Goal: Task Accomplishment & Management: Manage account settings

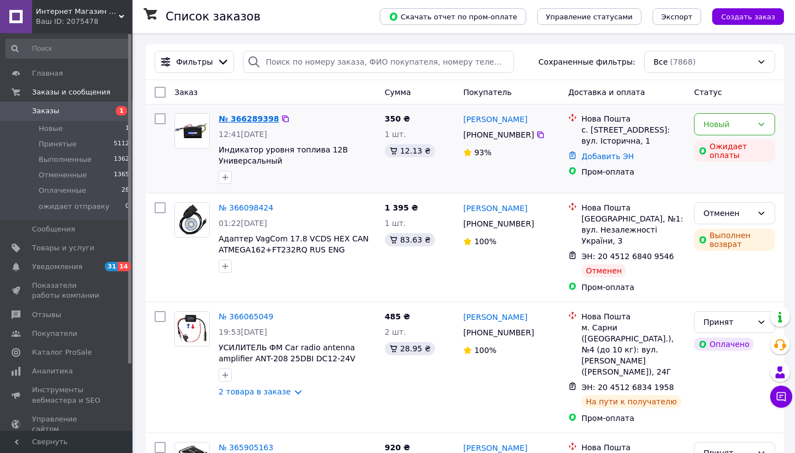
click at [241, 120] on link "№ 366289398" at bounding box center [249, 118] width 60 height 9
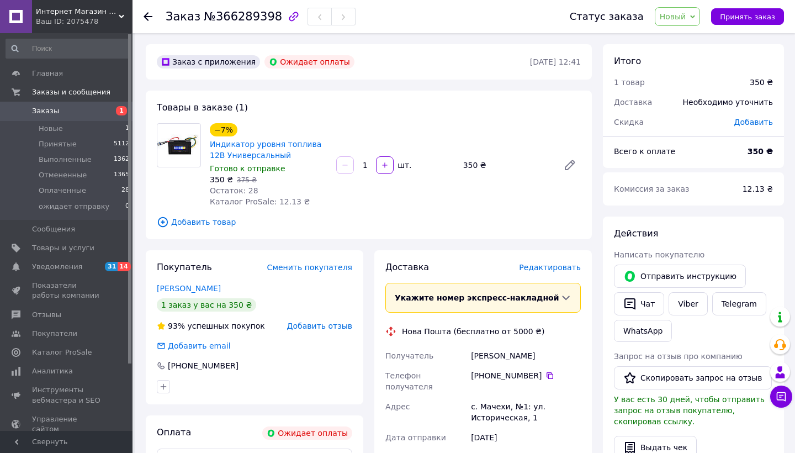
click at [684, 14] on span "Новый" at bounding box center [673, 16] width 26 height 9
click at [679, 72] on li "Отменен" at bounding box center [696, 71] width 82 height 17
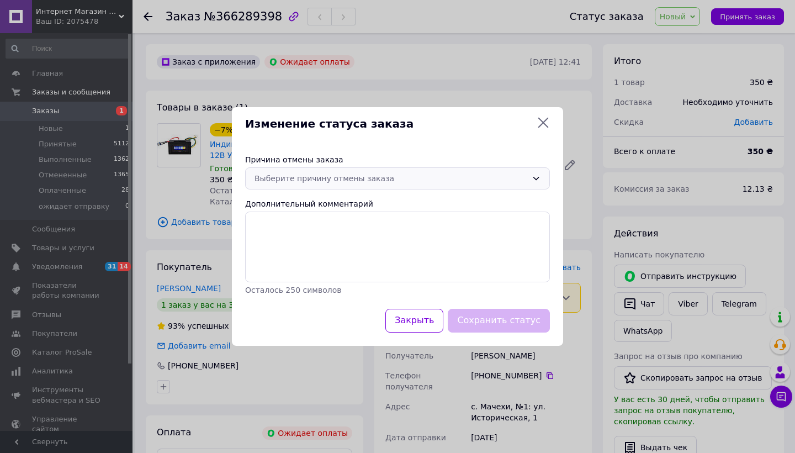
click at [402, 183] on div "Выберите причину отмены заказа" at bounding box center [390, 178] width 273 height 12
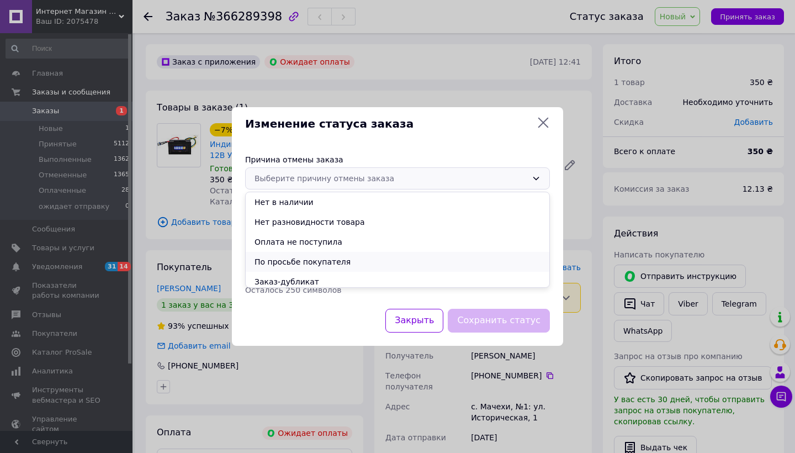
click at [341, 266] on li "По просьбе покупателя" at bounding box center [398, 262] width 304 height 20
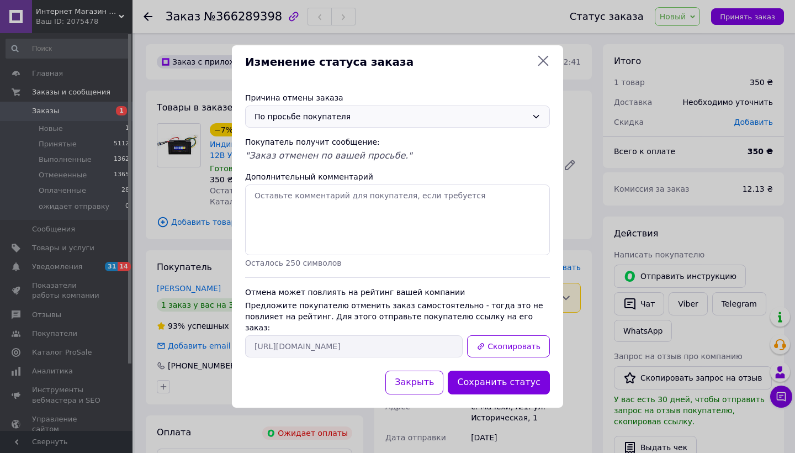
click at [397, 123] on div "По просьбе покупателя" at bounding box center [390, 116] width 273 height 12
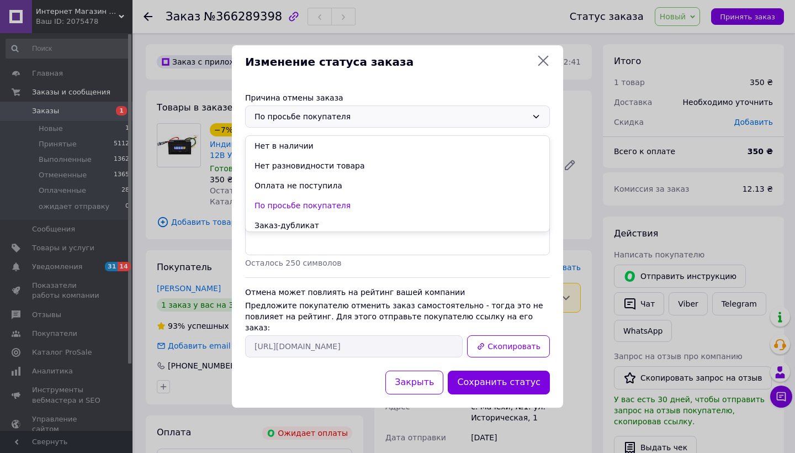
scroll to position [44, 0]
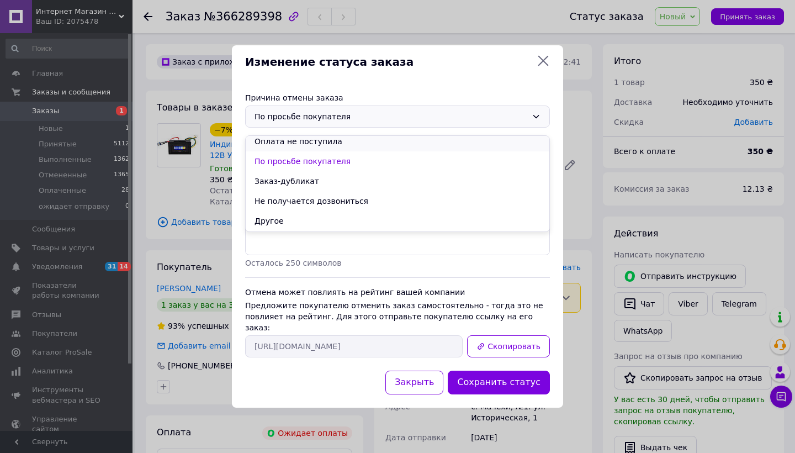
click at [364, 146] on li "Оплата не поступила" at bounding box center [398, 141] width 304 height 20
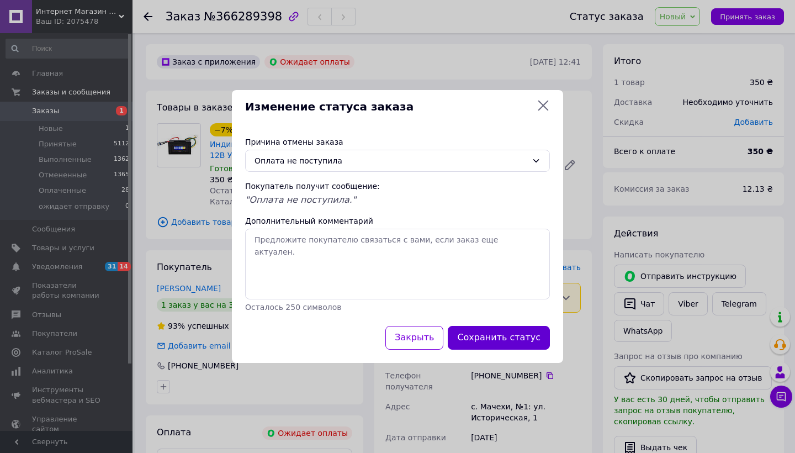
click at [516, 343] on button "Сохранить статус" at bounding box center [499, 338] width 102 height 24
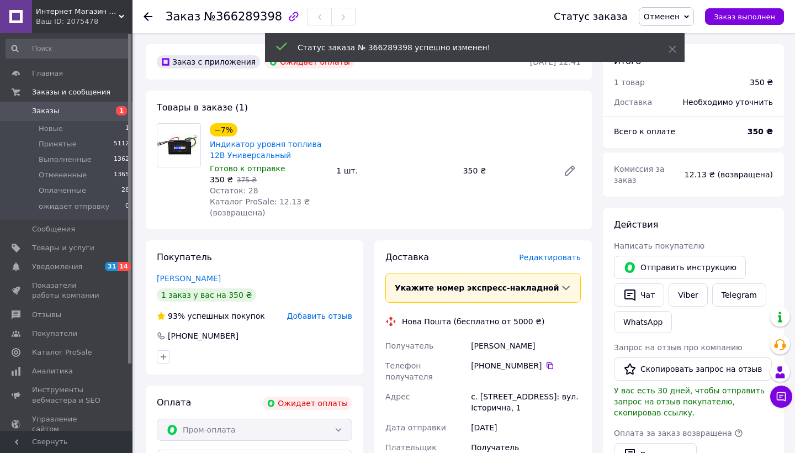
click at [321, 317] on span "Добавить отзыв" at bounding box center [319, 315] width 65 height 9
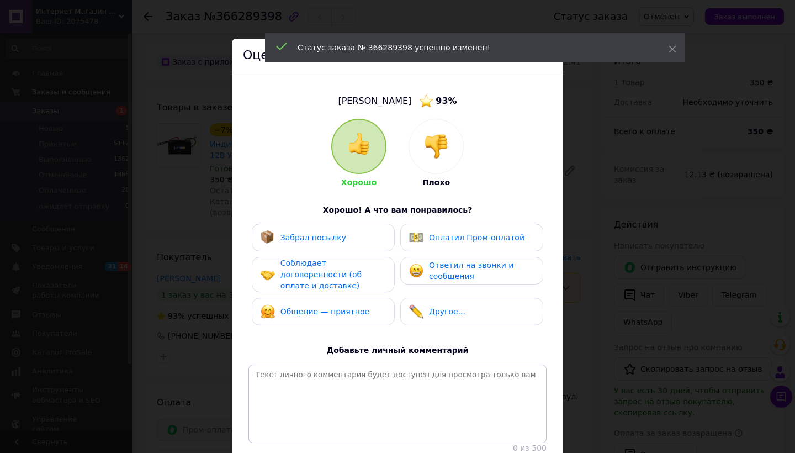
click at [428, 164] on div at bounding box center [436, 146] width 54 height 54
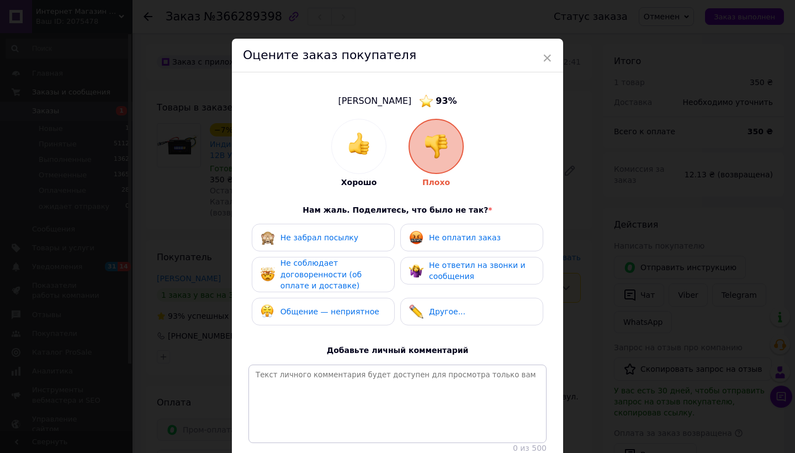
click at [436, 236] on span "Не оплатил заказ" at bounding box center [465, 237] width 72 height 9
click at [342, 267] on div "Не соблюдает договоренности (об оплате и доставке)" at bounding box center [332, 274] width 105 height 34
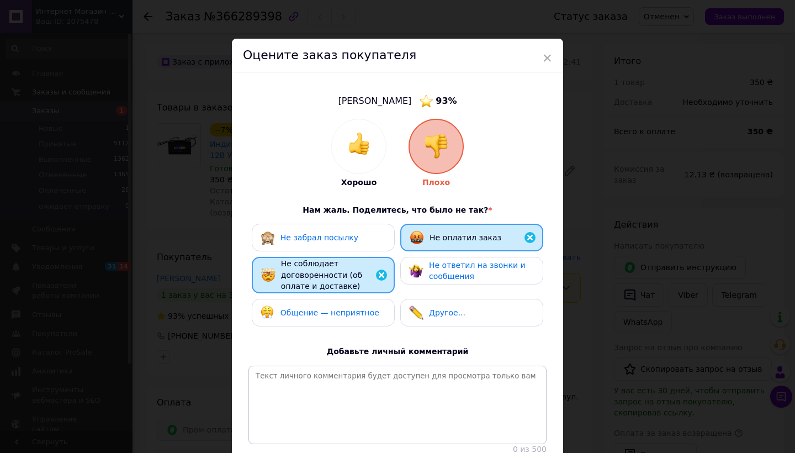
click at [532, 348] on div "Хорошо Плохо Нам жаль. Поделитесь, что было не так? * Не забрал посылку Не опла…" at bounding box center [397, 287] width 298 height 336
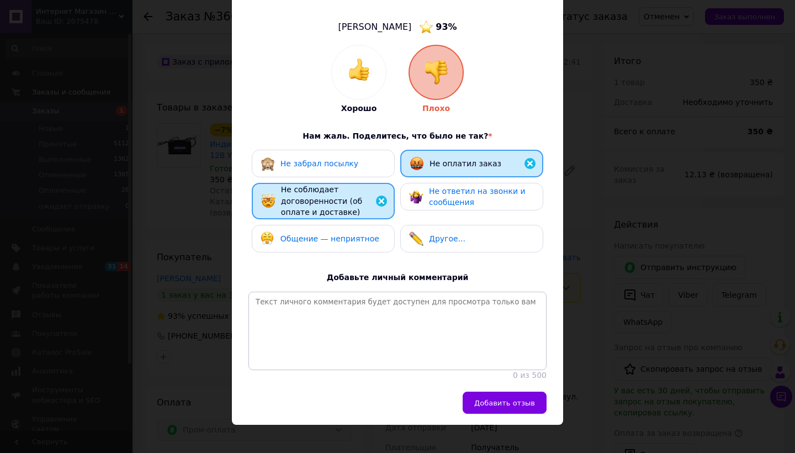
scroll to position [73, 0]
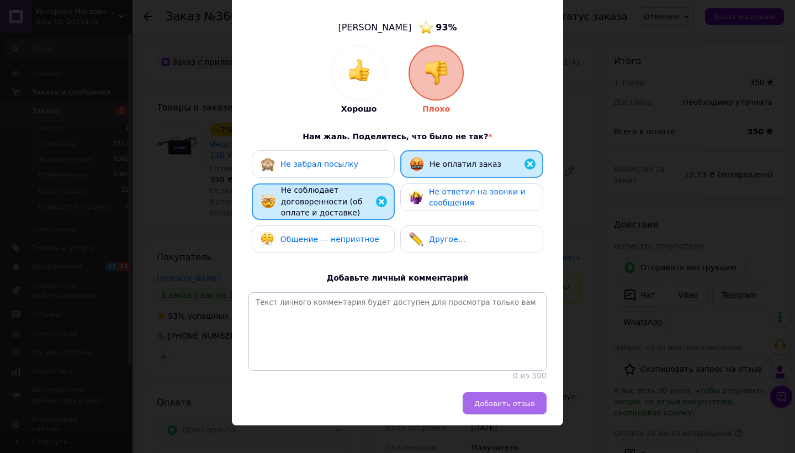
click at [502, 396] on button "Добавить отзыв" at bounding box center [505, 403] width 84 height 22
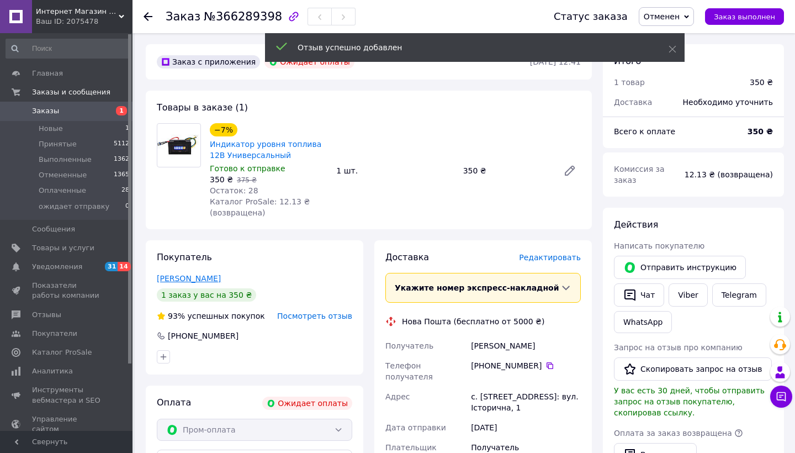
click at [218, 274] on link "[PERSON_NAME]" at bounding box center [189, 278] width 64 height 9
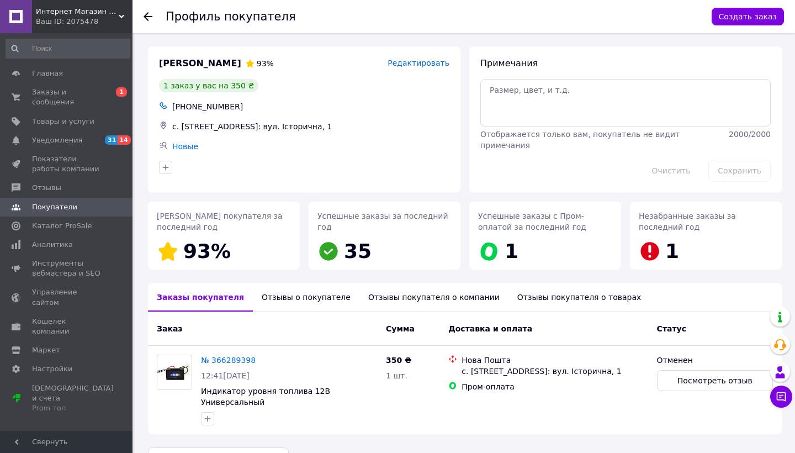
click at [282, 304] on div "Отзывы о покупателе" at bounding box center [306, 297] width 107 height 29
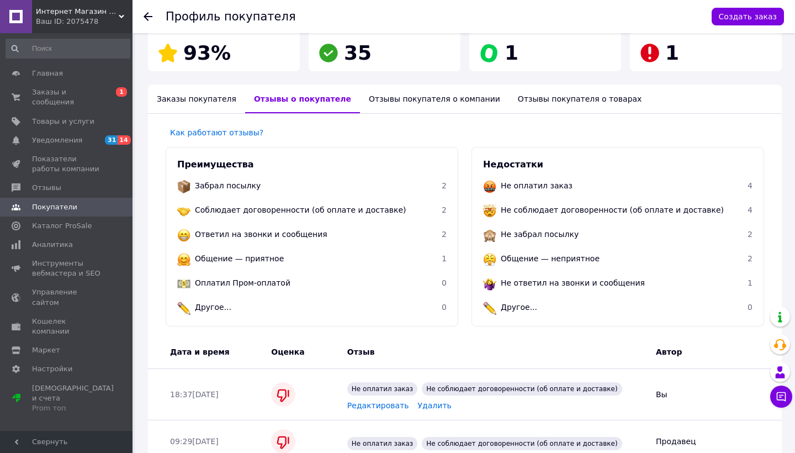
scroll to position [229, 0]
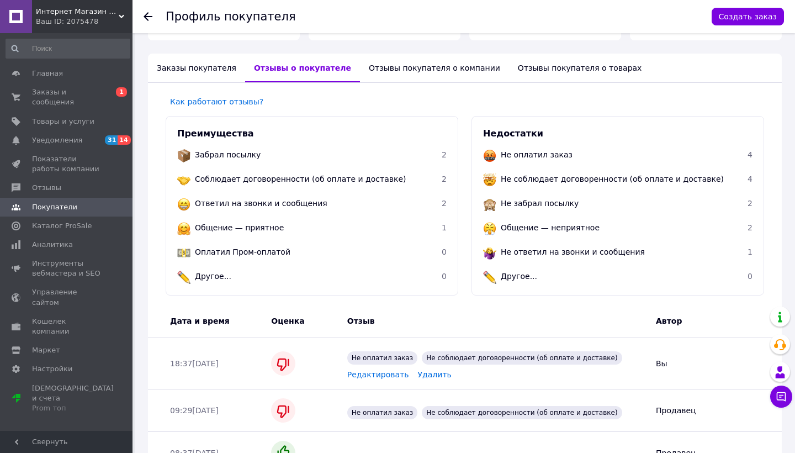
click at [794, 148] on div "Профиль покупателя Создать заказ [PERSON_NAME] 93% Редактировать 1 заказ у вас …" at bounding box center [465, 382] width 660 height 1156
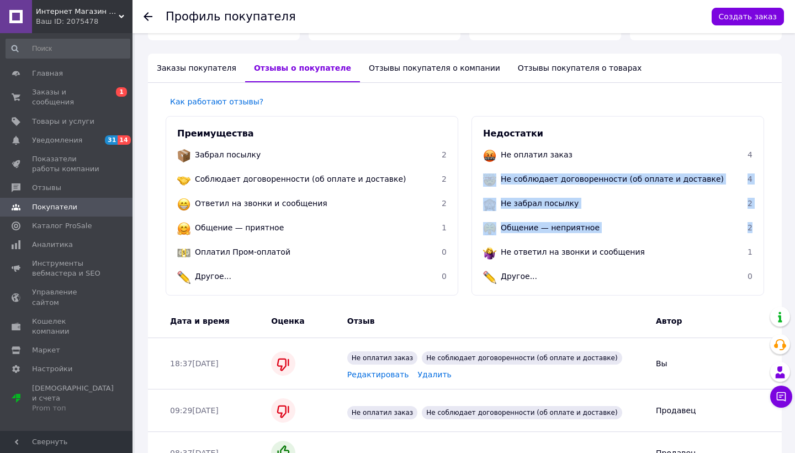
drag, startPoint x: 794, startPoint y: 148, endPoint x: 791, endPoint y: 227, distance: 79.0
click at [791, 227] on div "Профиль покупателя Создать заказ [PERSON_NAME] 93% Редактировать 1 заказ у вас …" at bounding box center [465, 382] width 660 height 1156
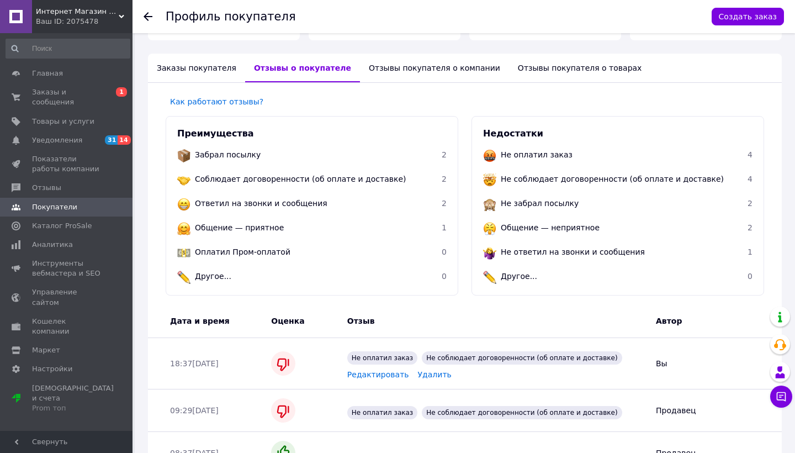
click at [786, 162] on div "Профиль покупателя Создать заказ [PERSON_NAME] 93% Редактировать 1 заказ у вас …" at bounding box center [465, 382] width 660 height 1156
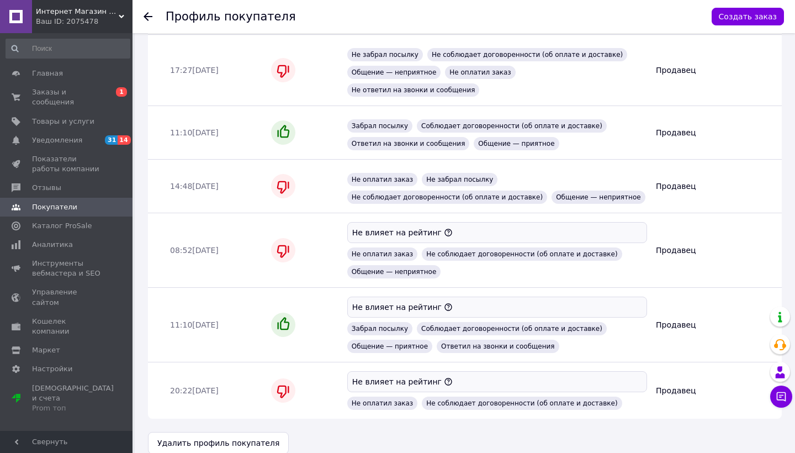
scroll to position [718, 0]
